Goal: Find specific page/section: Find specific page/section

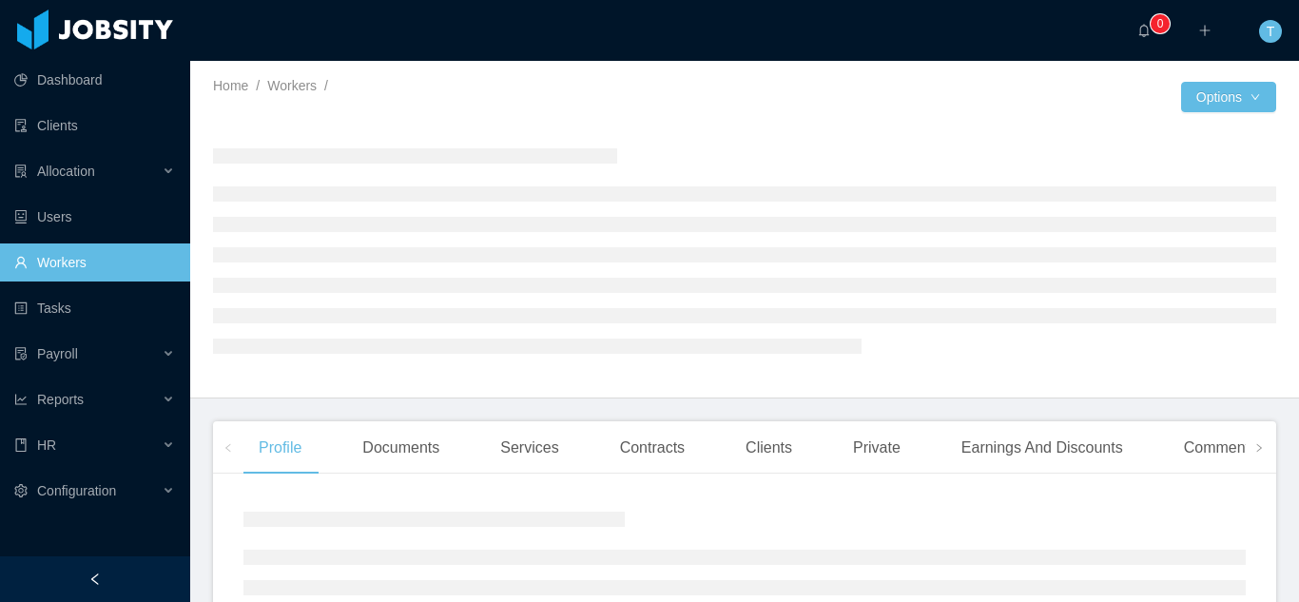
click at [84, 265] on link "Workers" at bounding box center [94, 262] width 161 height 38
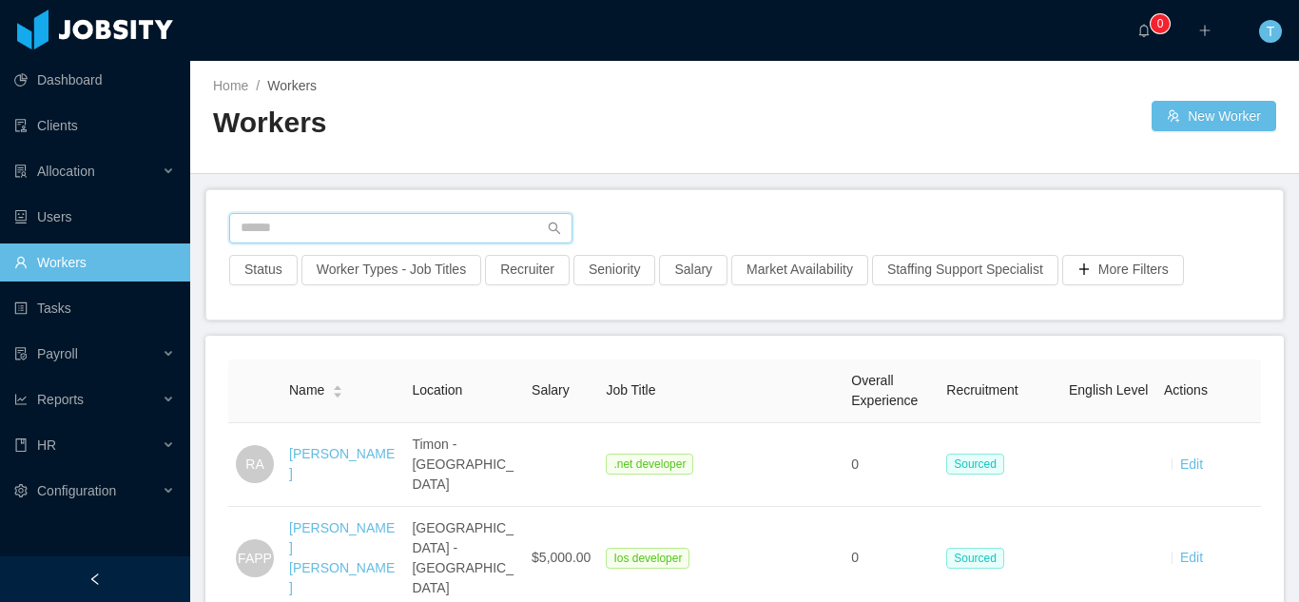
click at [279, 233] on input "text" at bounding box center [400, 228] width 343 height 30
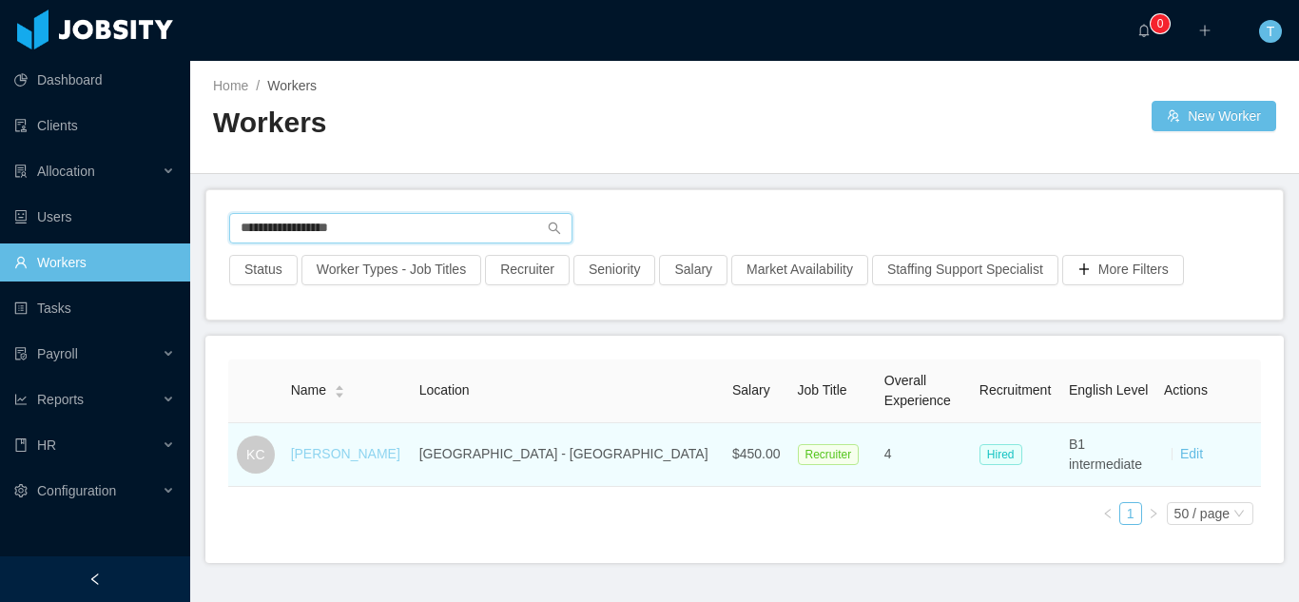
type input "**********"
click at [353, 461] on link "[PERSON_NAME]" at bounding box center [345, 453] width 109 height 15
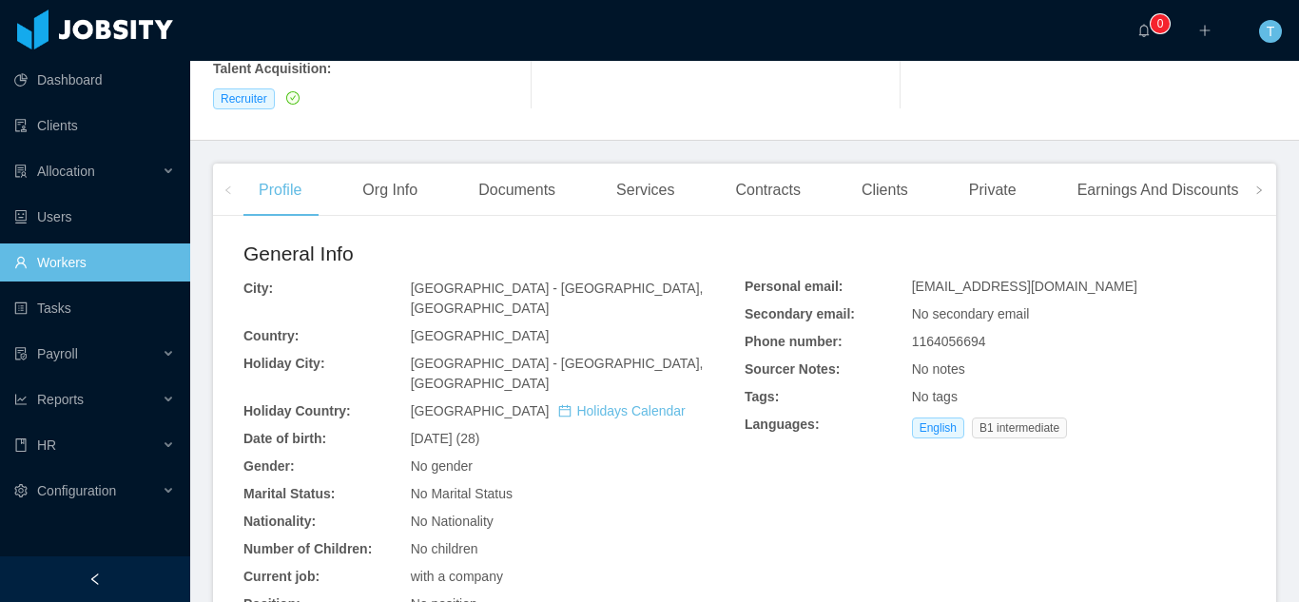
scroll to position [414, 0]
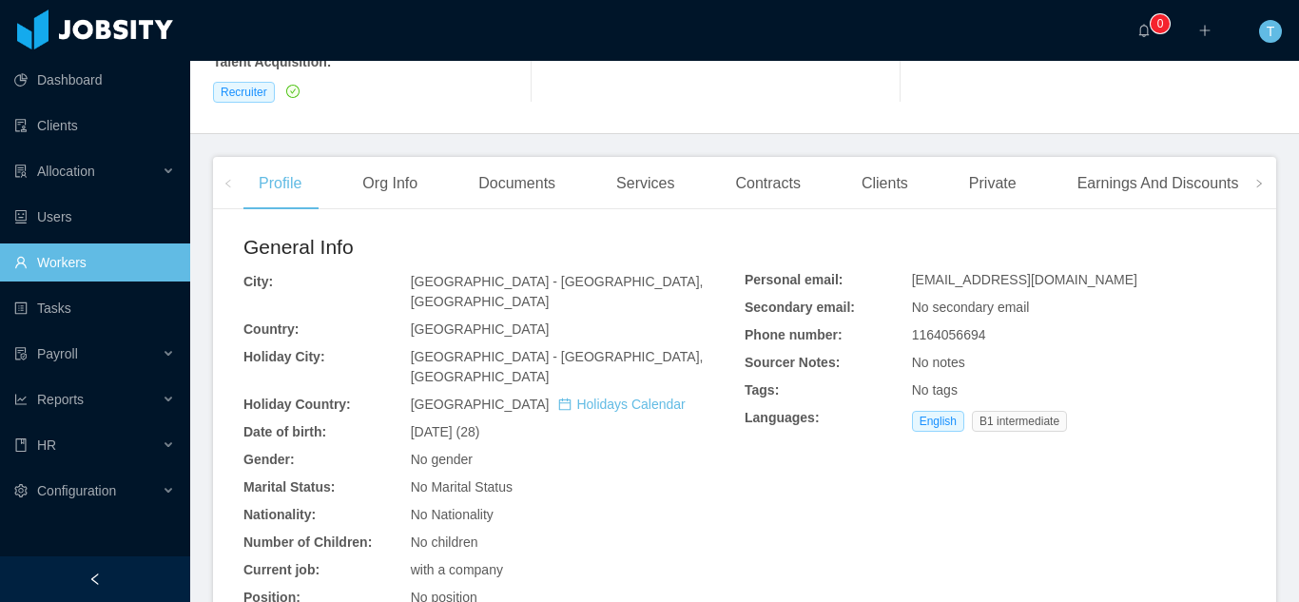
click at [32, 260] on link "Workers" at bounding box center [94, 262] width 161 height 38
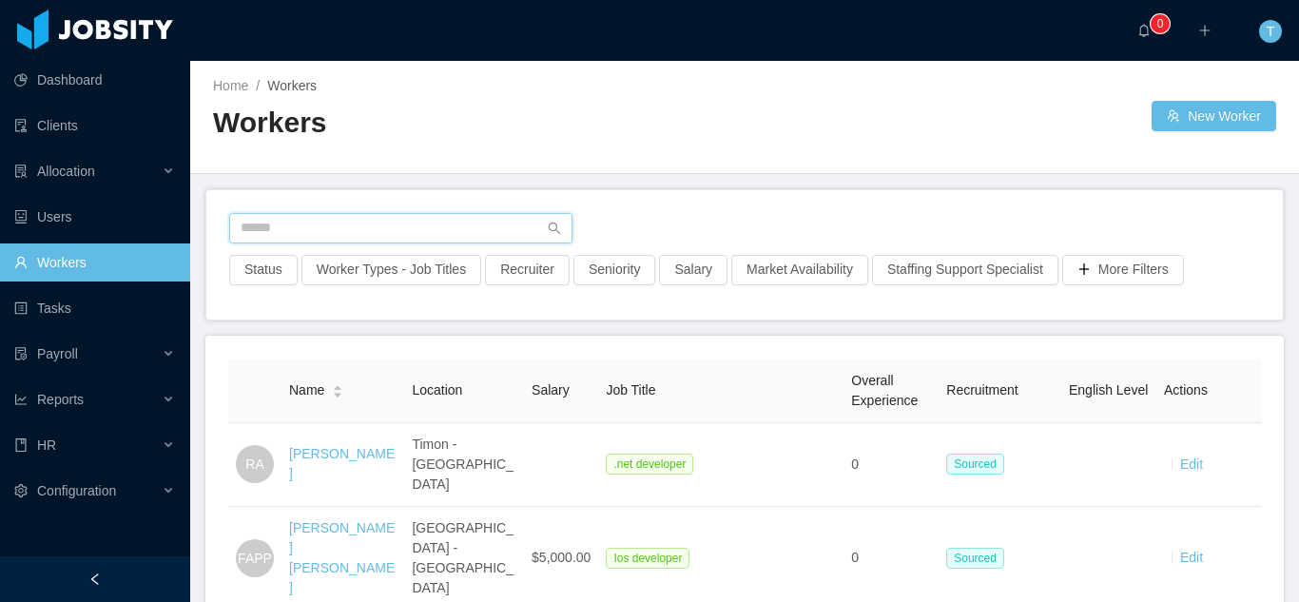
click at [452, 227] on input "text" at bounding box center [400, 228] width 343 height 30
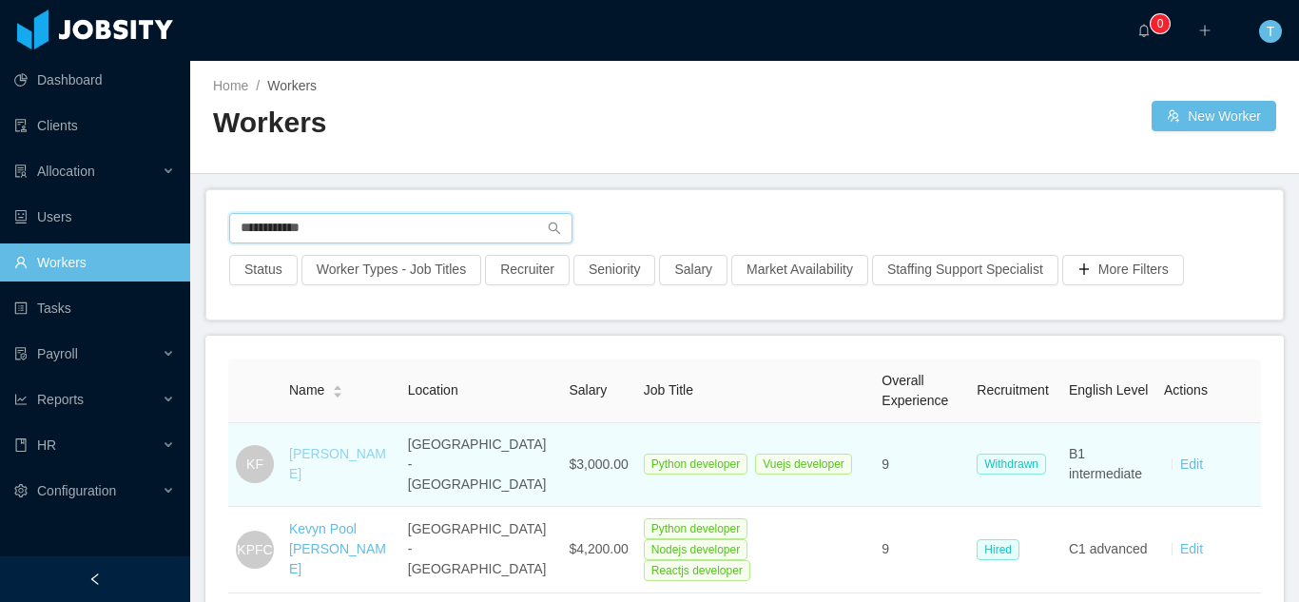
type input "**********"
click at [348, 454] on link "[PERSON_NAME]" at bounding box center [337, 463] width 97 height 35
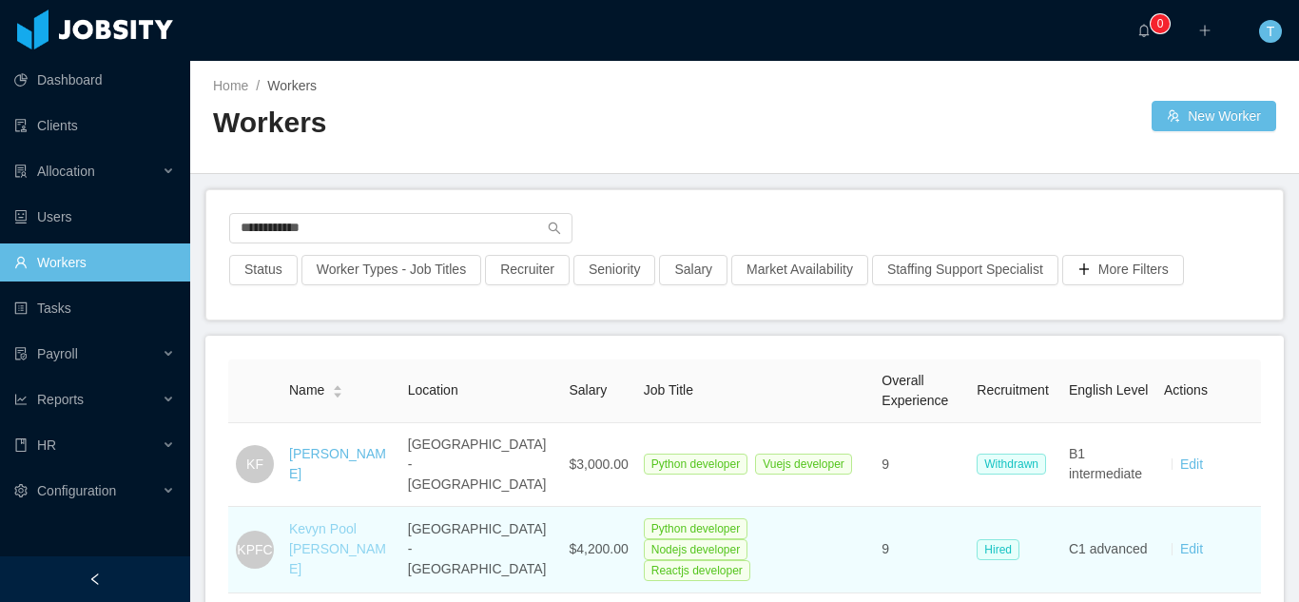
click at [338, 521] on link "Kevyn Pool [PERSON_NAME]" at bounding box center [337, 548] width 97 height 55
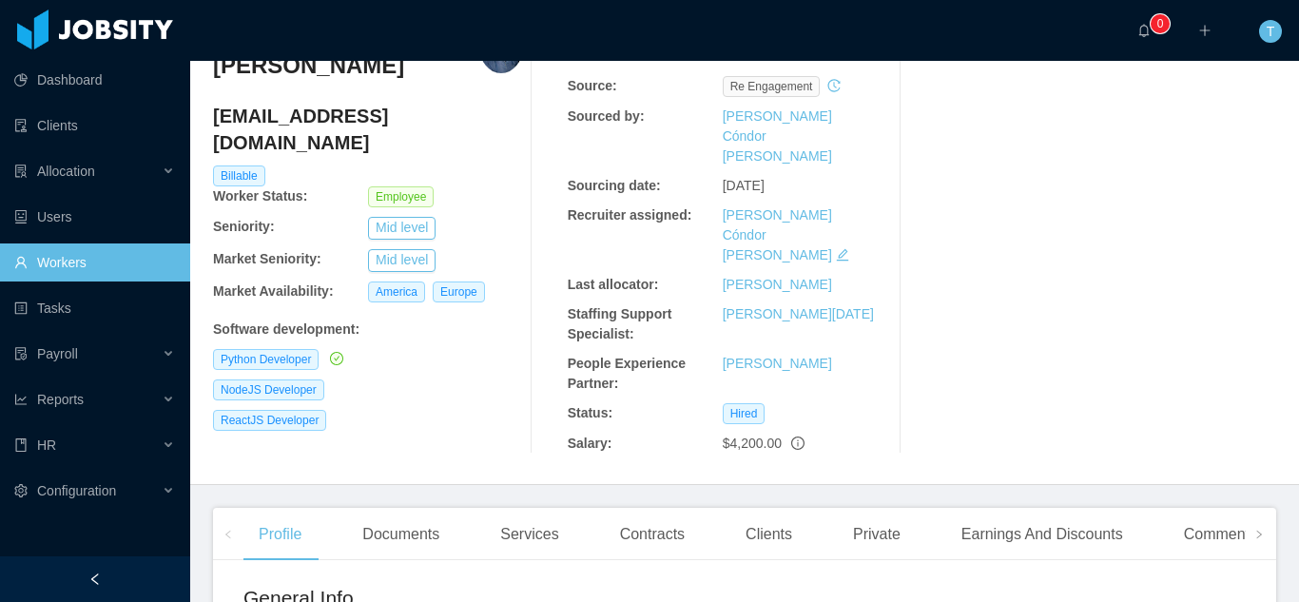
scroll to position [90, 0]
